Goal: Task Accomplishment & Management: Complete application form

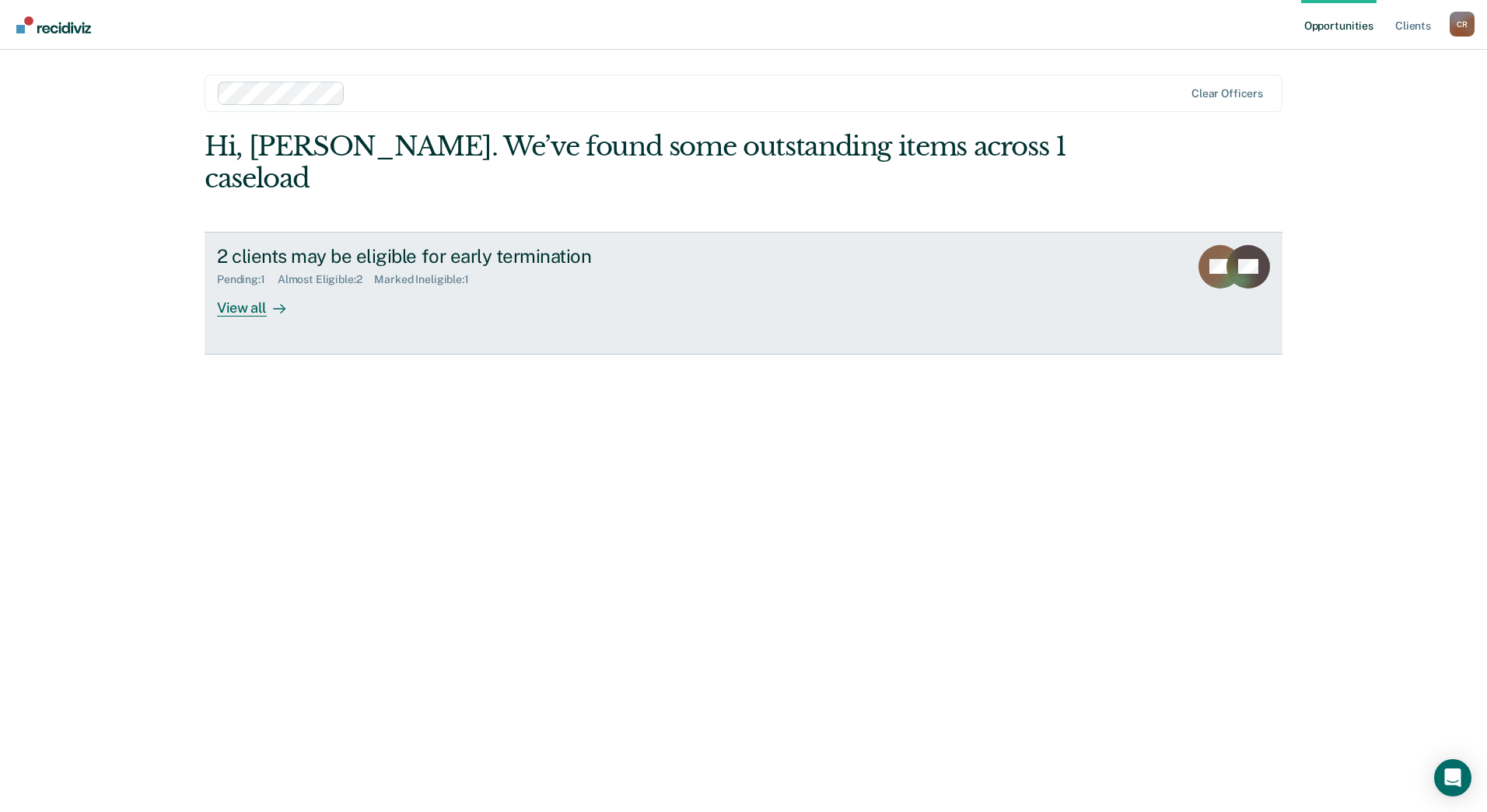
click at [628, 279] on div "2 clients may be eligible for early termination Pending : 1 Almost Eligible : 2…" at bounding box center [508, 281] width 583 height 71
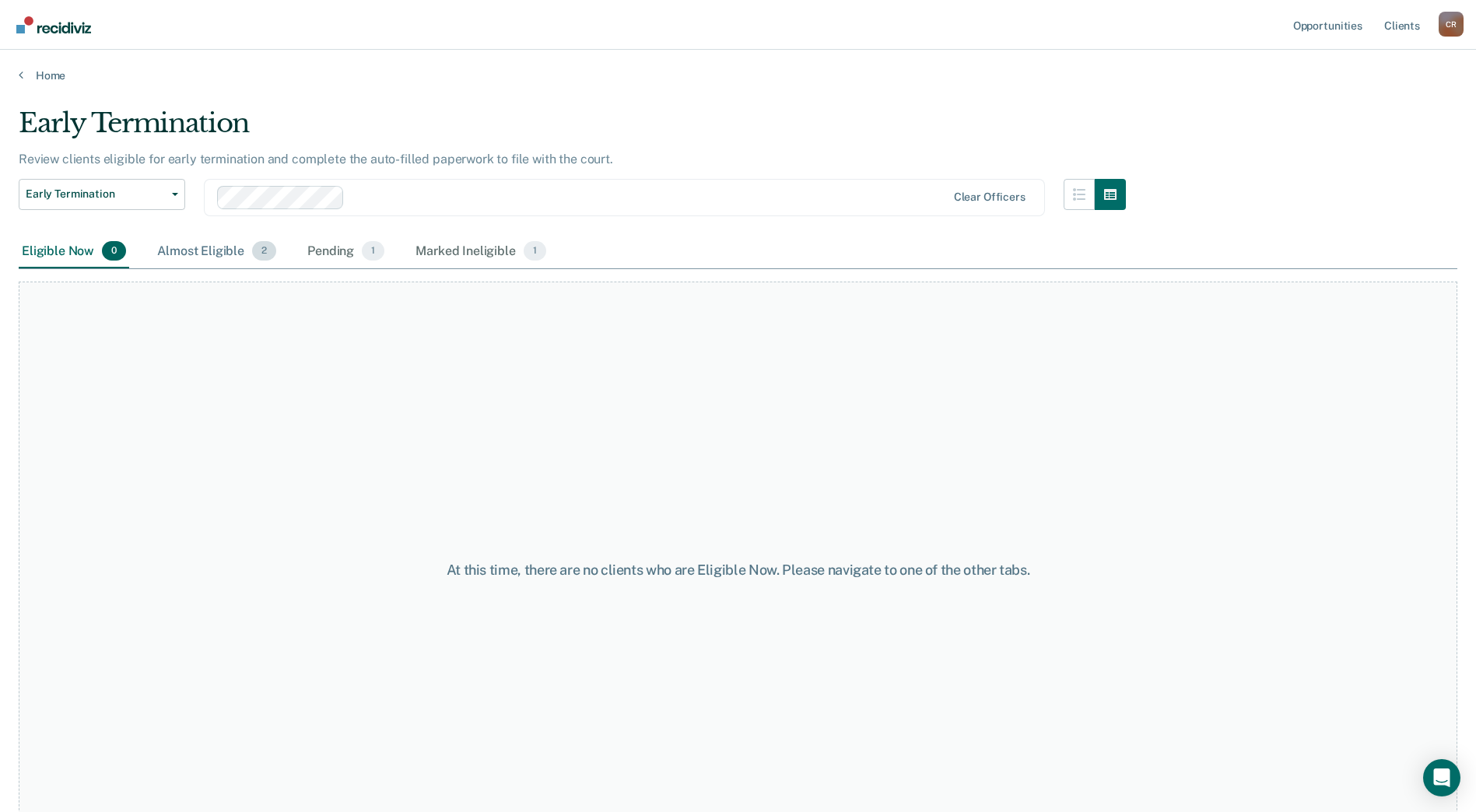
click at [194, 243] on div "Almost Eligible 2" at bounding box center [216, 252] width 125 height 34
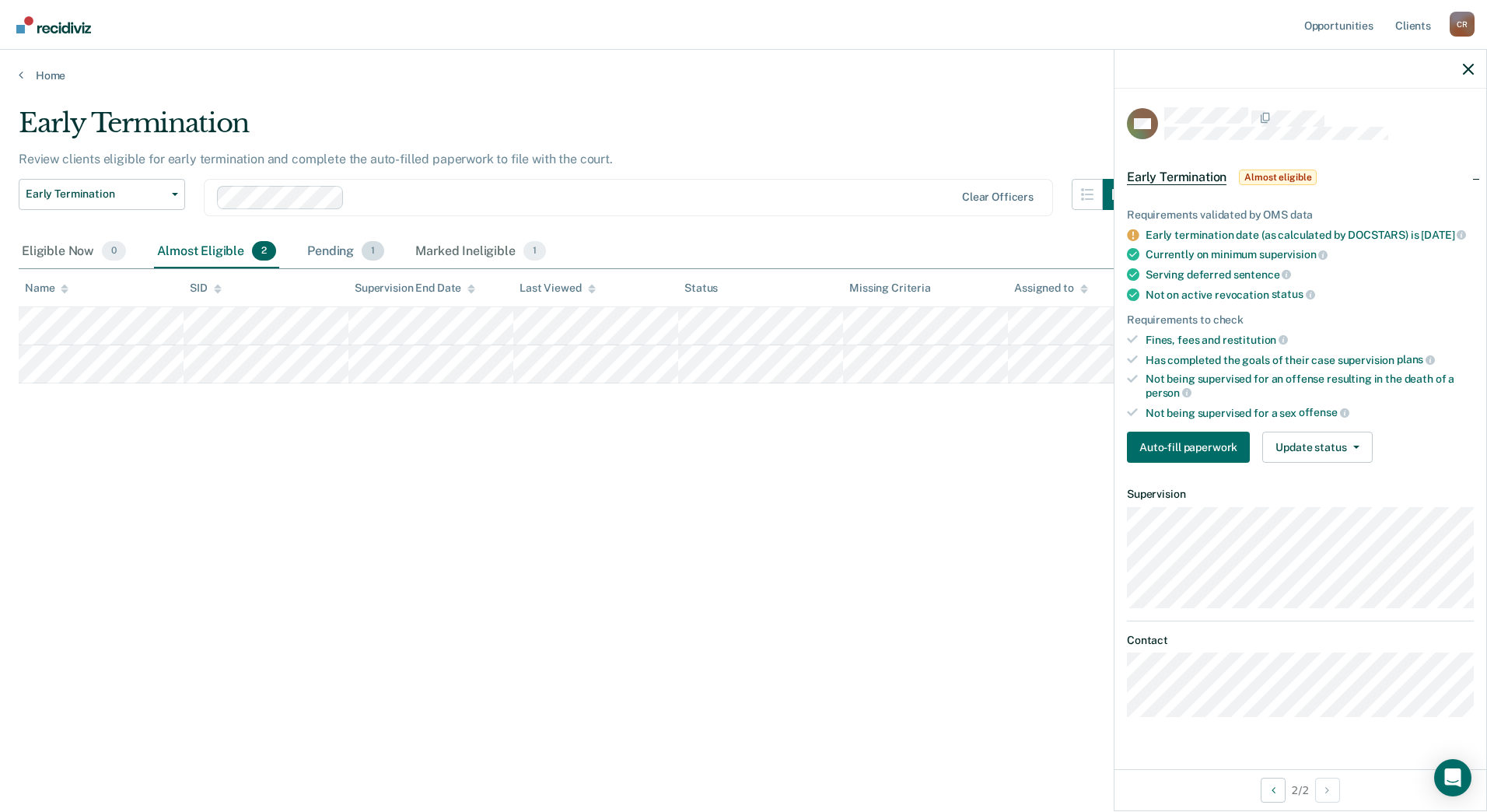
click at [321, 252] on div "Pending 1" at bounding box center [345, 252] width 84 height 34
click at [465, 251] on div "Marked Ineligible 1" at bounding box center [481, 252] width 137 height 34
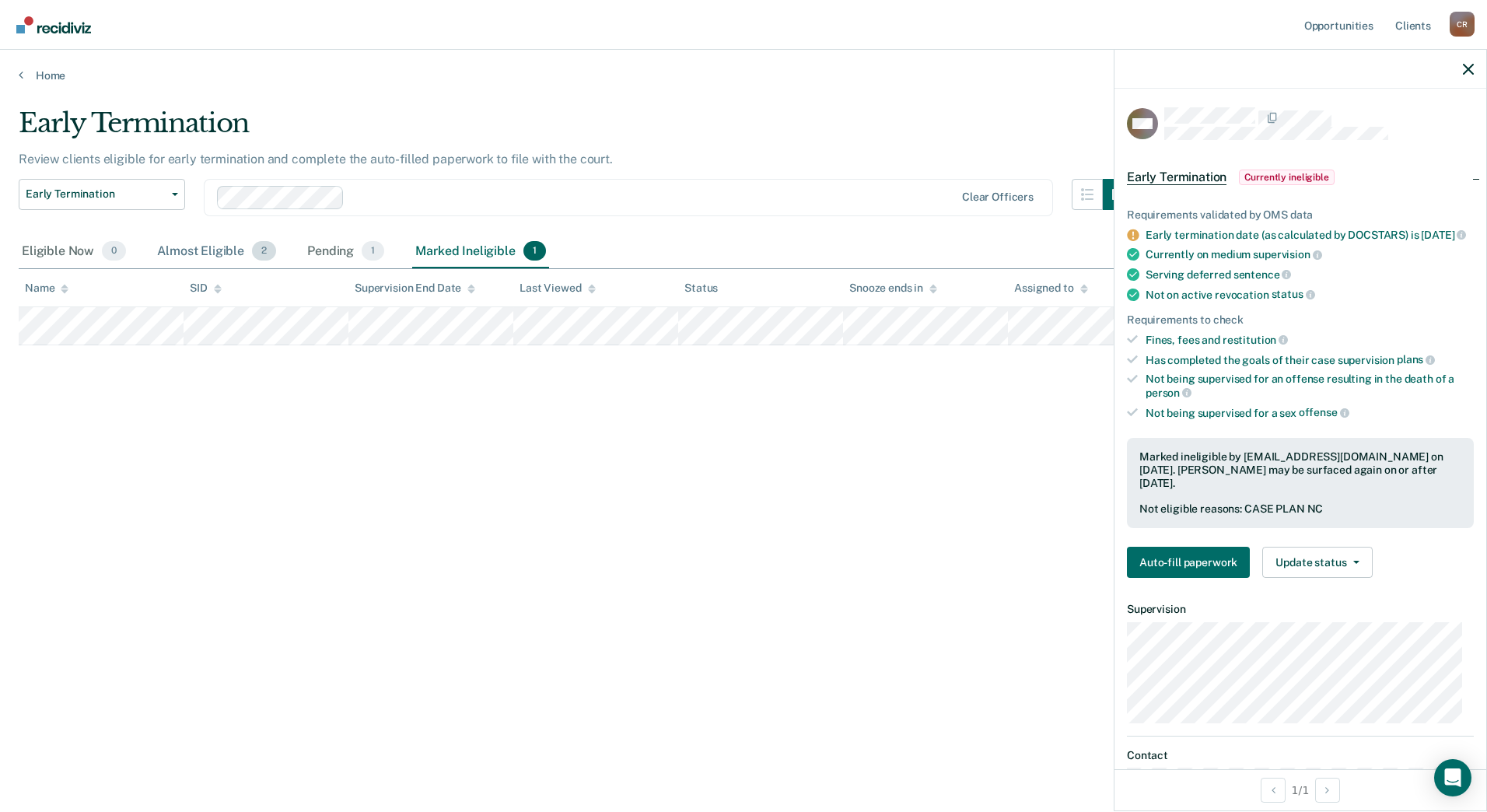
click at [207, 247] on div "Almost Eligible 2" at bounding box center [216, 252] width 125 height 34
click at [494, 247] on div "Marked Ineligible 1" at bounding box center [481, 252] width 137 height 34
click at [320, 243] on div "Pending 1" at bounding box center [345, 252] width 84 height 34
click at [464, 248] on div "Marked Ineligible 1" at bounding box center [481, 252] width 137 height 34
click at [1185, 570] on button "Auto-fill paperwork" at bounding box center [1188, 561] width 123 height 31
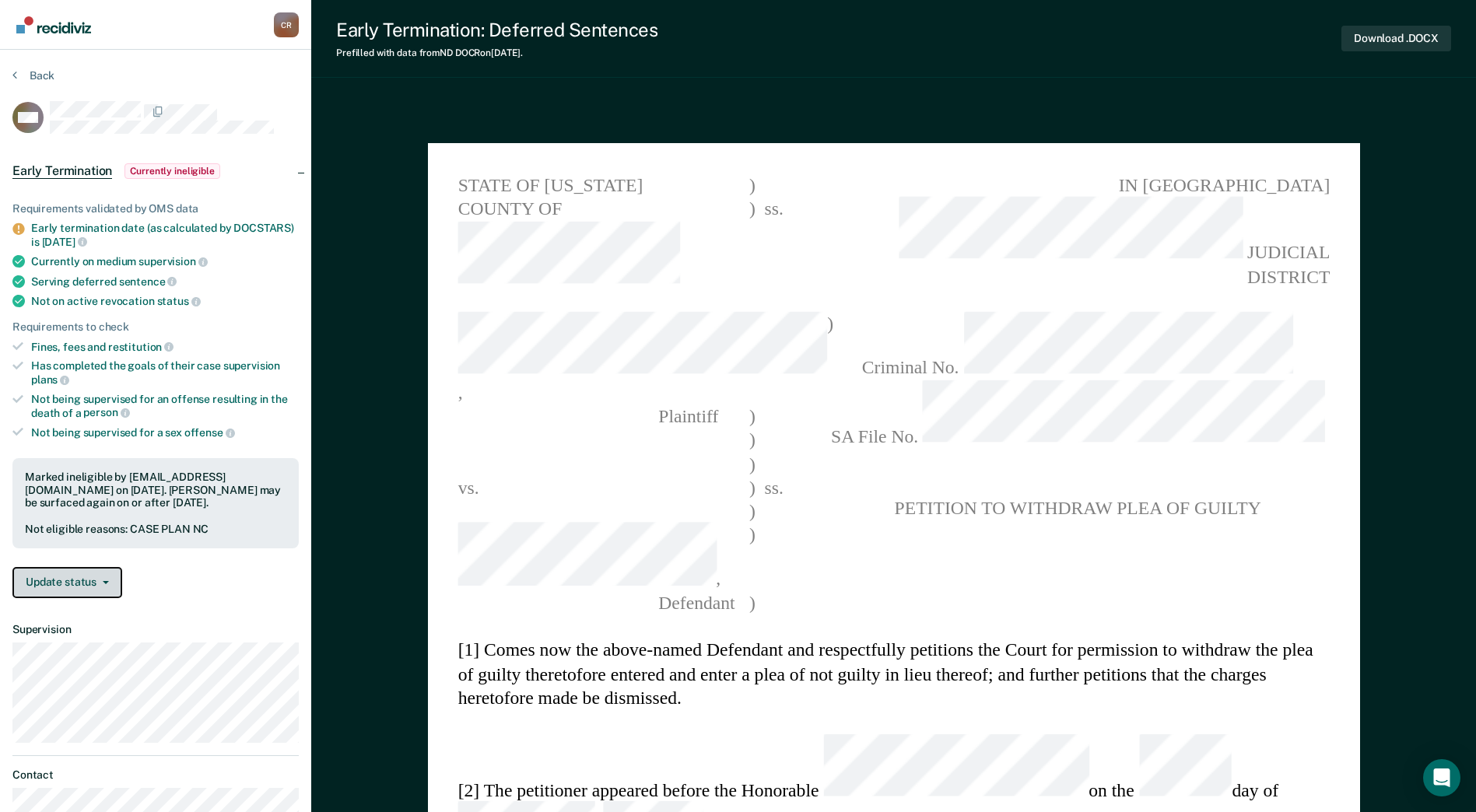
click at [97, 584] on button "Update status" at bounding box center [67, 582] width 110 height 31
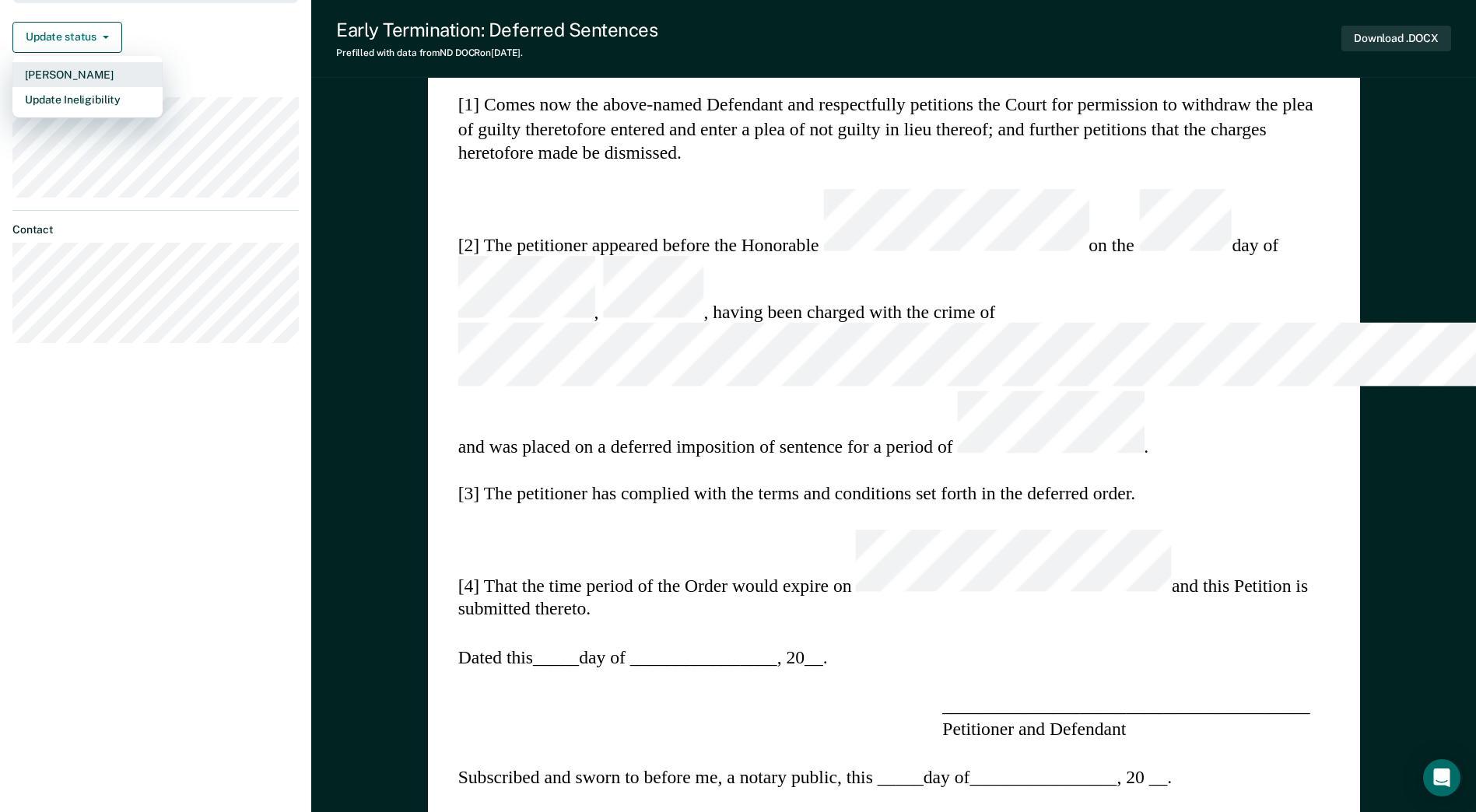
scroll to position [544, 0]
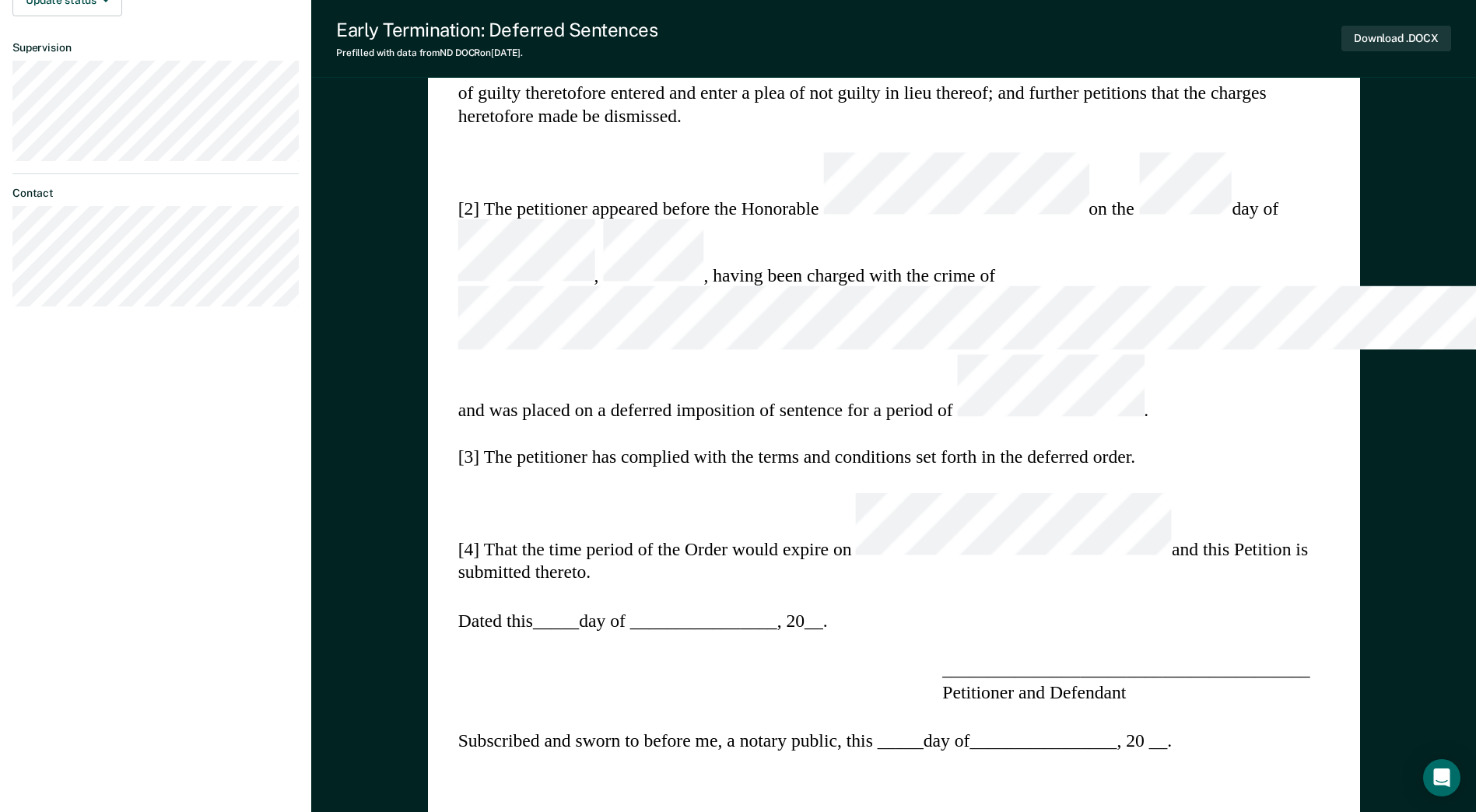
scroll to position [622, 0]
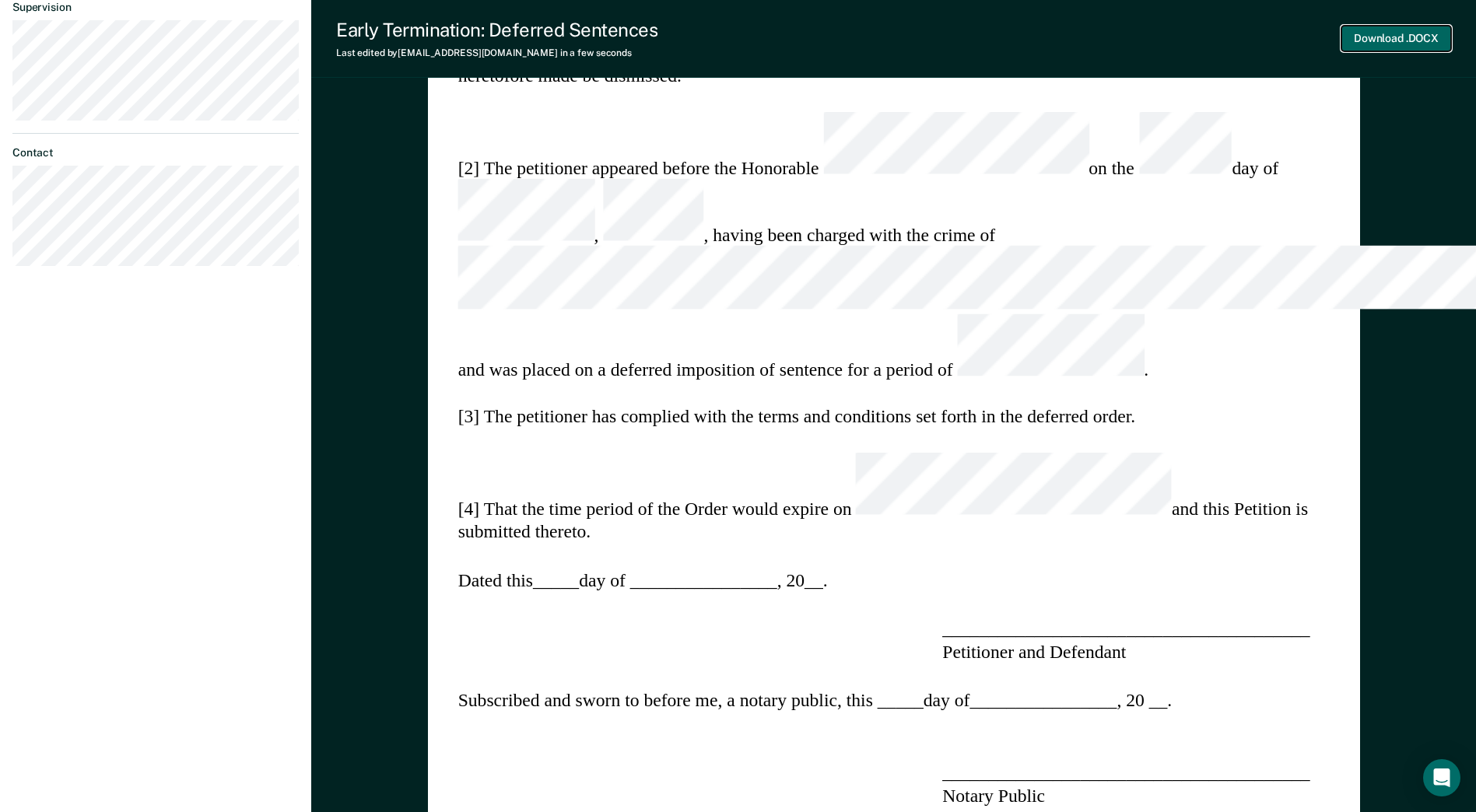
click at [1411, 43] on button "Download .DOCX" at bounding box center [1395, 38] width 110 height 25
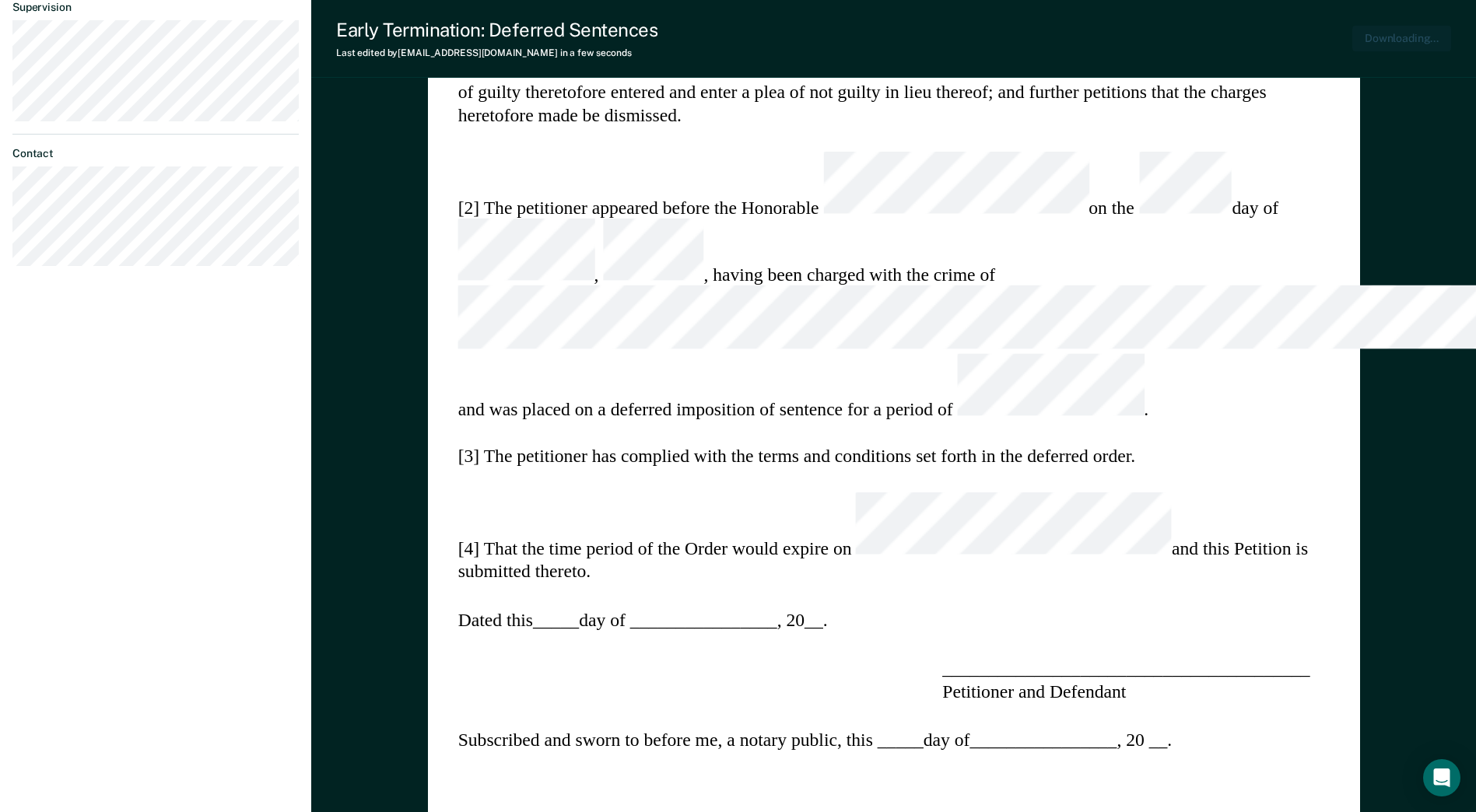
type textarea "x"
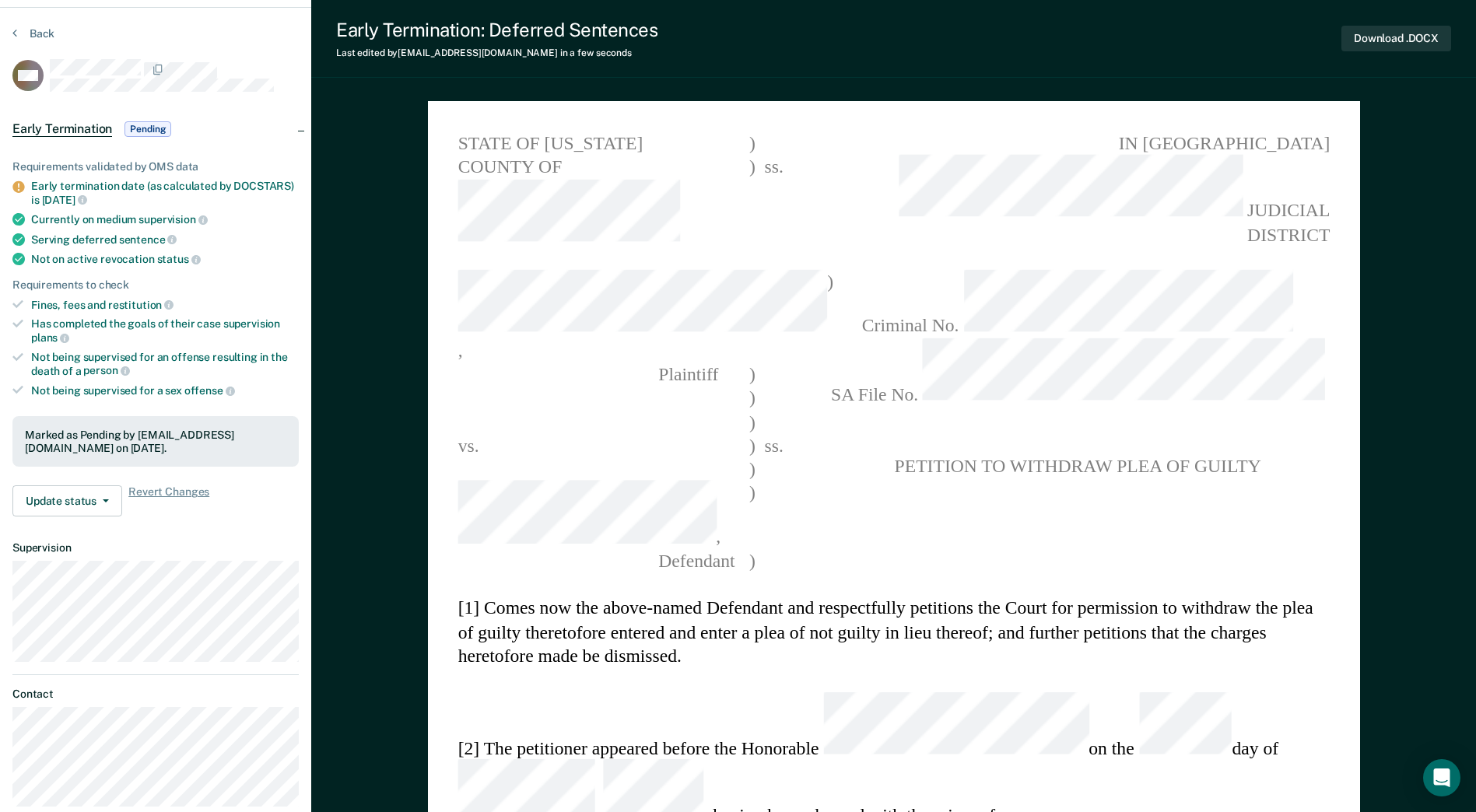
scroll to position [0, 0]
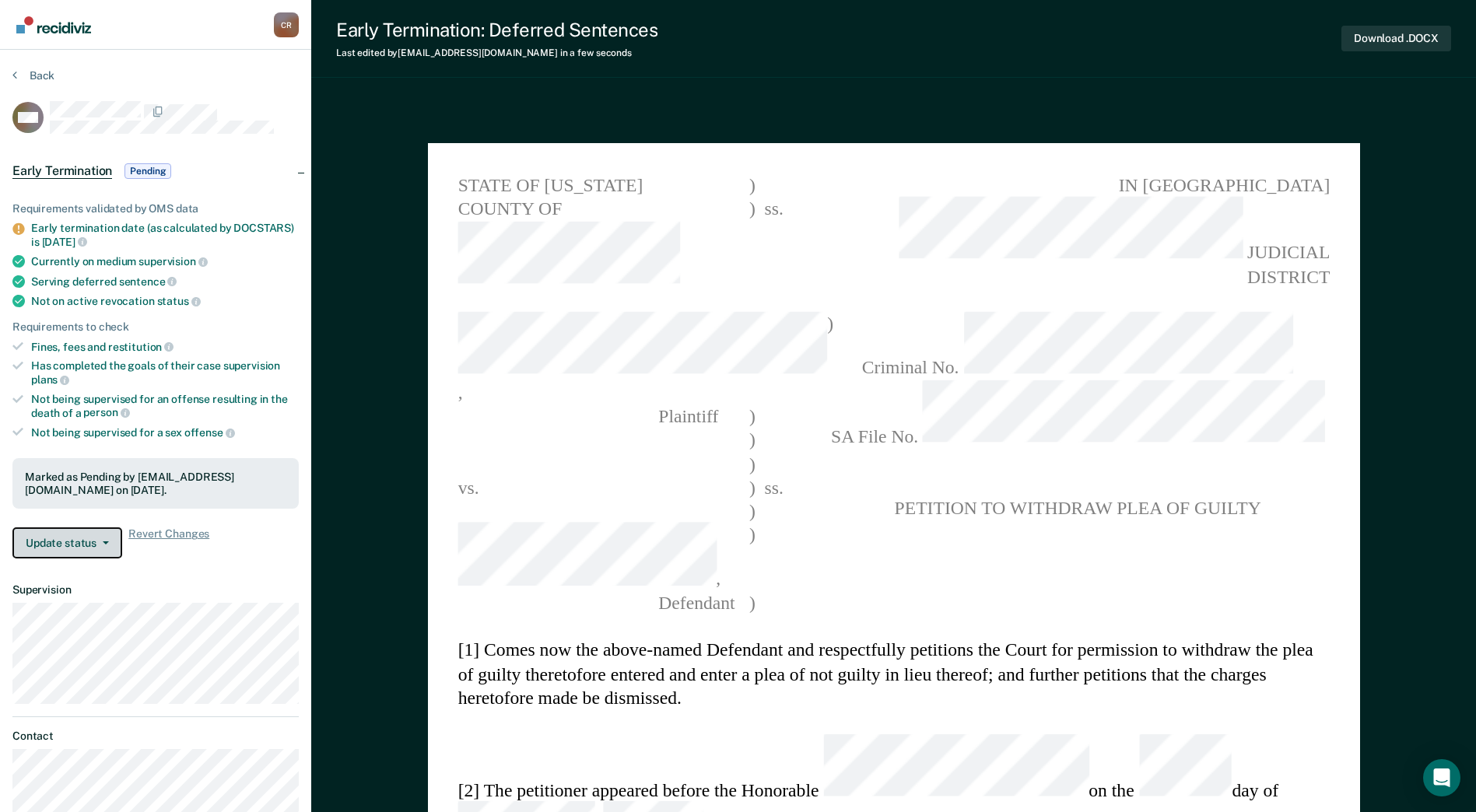
click at [87, 544] on button "Update status" at bounding box center [67, 543] width 110 height 31
